Goal: Find specific page/section: Find specific page/section

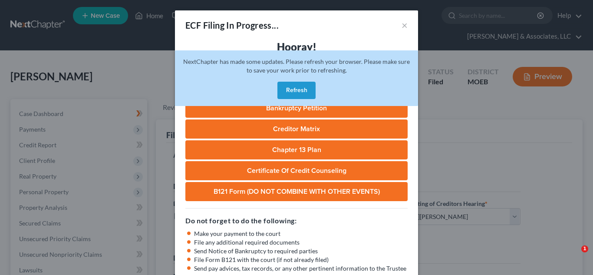
select select "2"
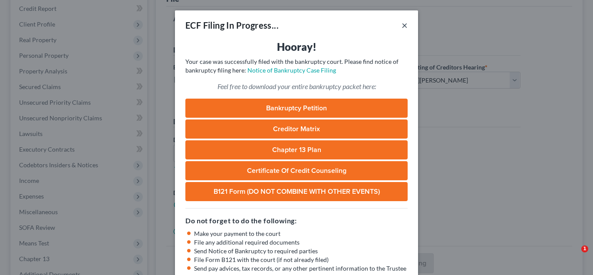
click at [405, 26] on button "×" at bounding box center [405, 25] width 6 height 10
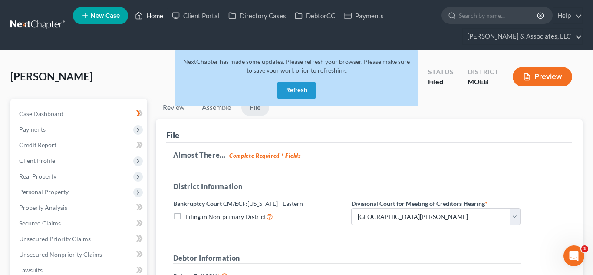
click at [150, 15] on link "Home" at bounding box center [149, 16] width 37 height 16
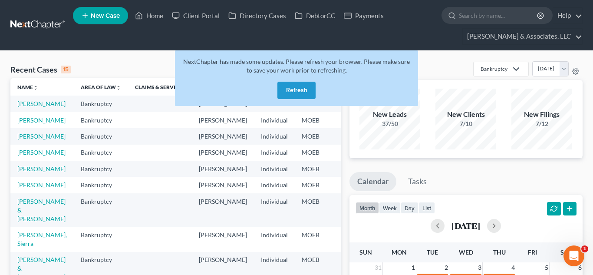
click at [282, 86] on button "Refresh" at bounding box center [296, 90] width 38 height 17
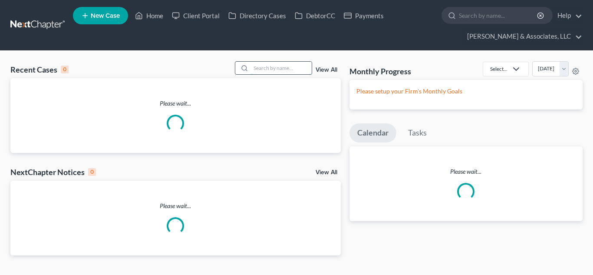
click at [251, 67] on input "search" at bounding box center [281, 68] width 61 height 13
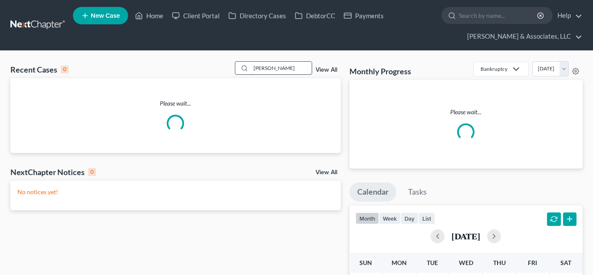
type input "[PERSON_NAME]"
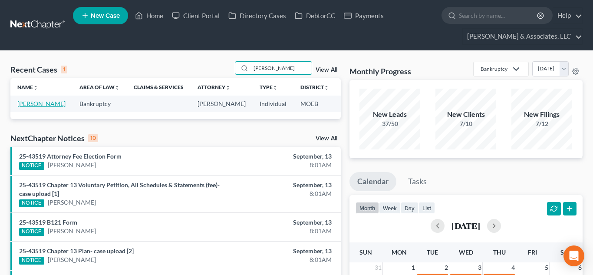
click at [24, 104] on link "[PERSON_NAME]" at bounding box center [41, 103] width 48 height 7
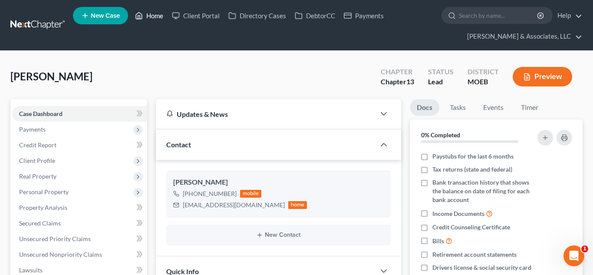
click at [150, 18] on link "Home" at bounding box center [149, 16] width 37 height 16
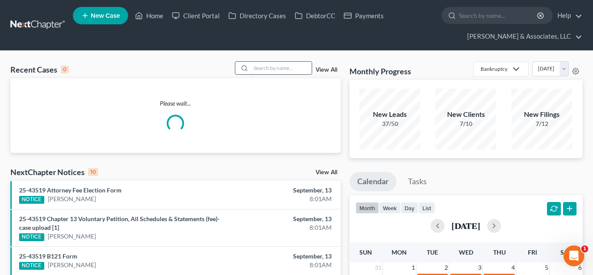
click at [284, 66] on input "search" at bounding box center [281, 68] width 61 height 13
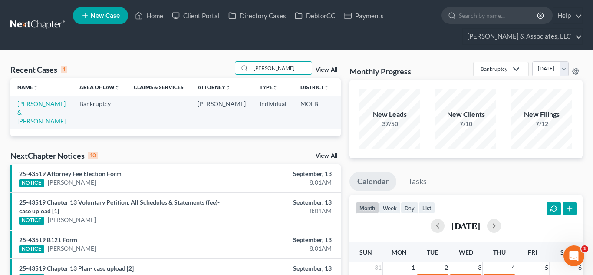
type input "kopp"
